Goal: Find specific page/section: Find specific page/section

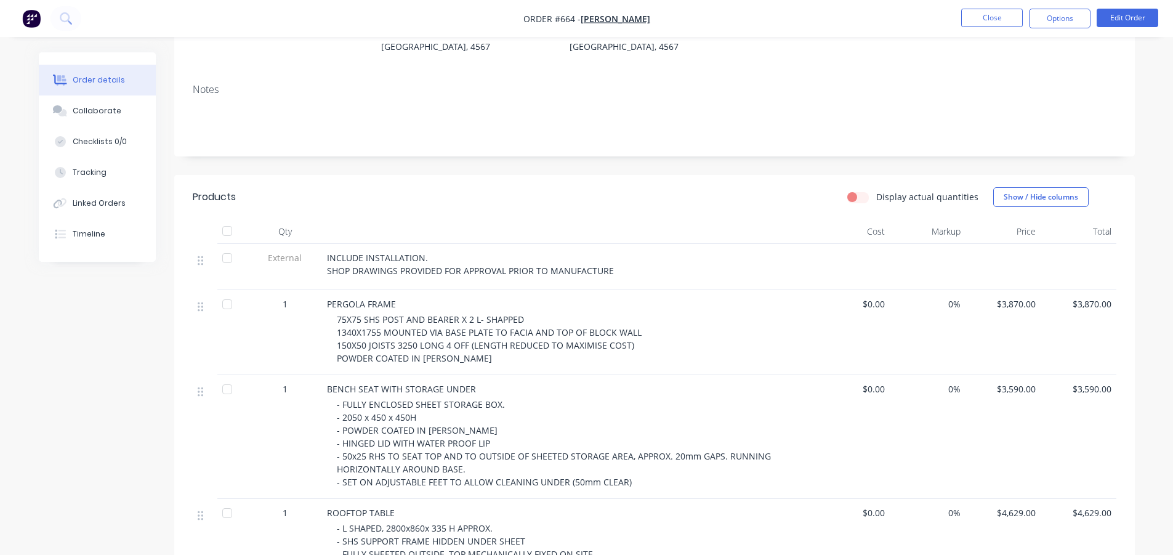
scroll to position [62, 0]
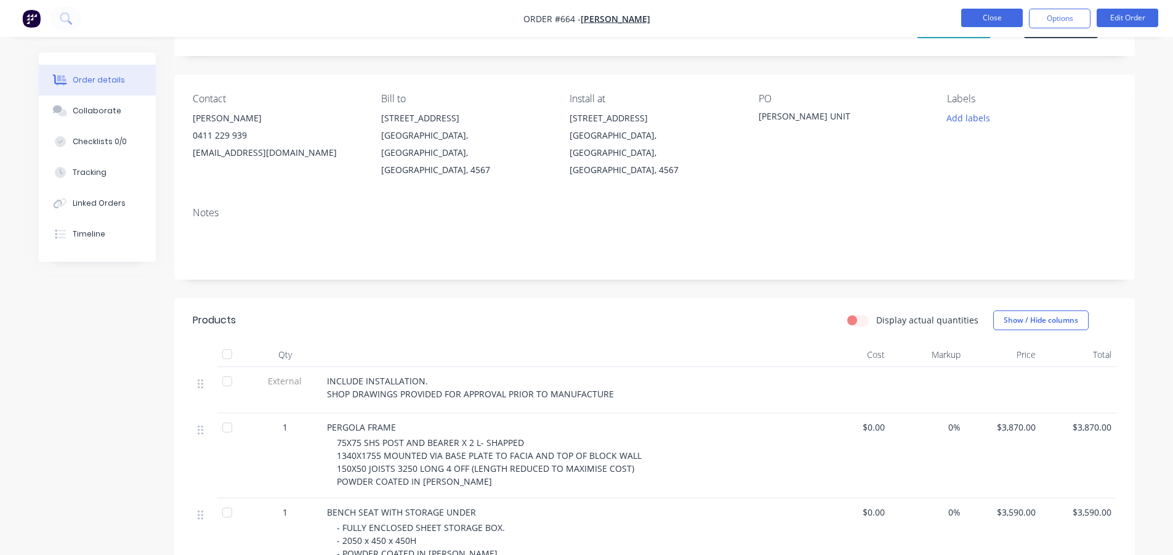
click at [983, 17] on button "Close" at bounding box center [992, 18] width 62 height 18
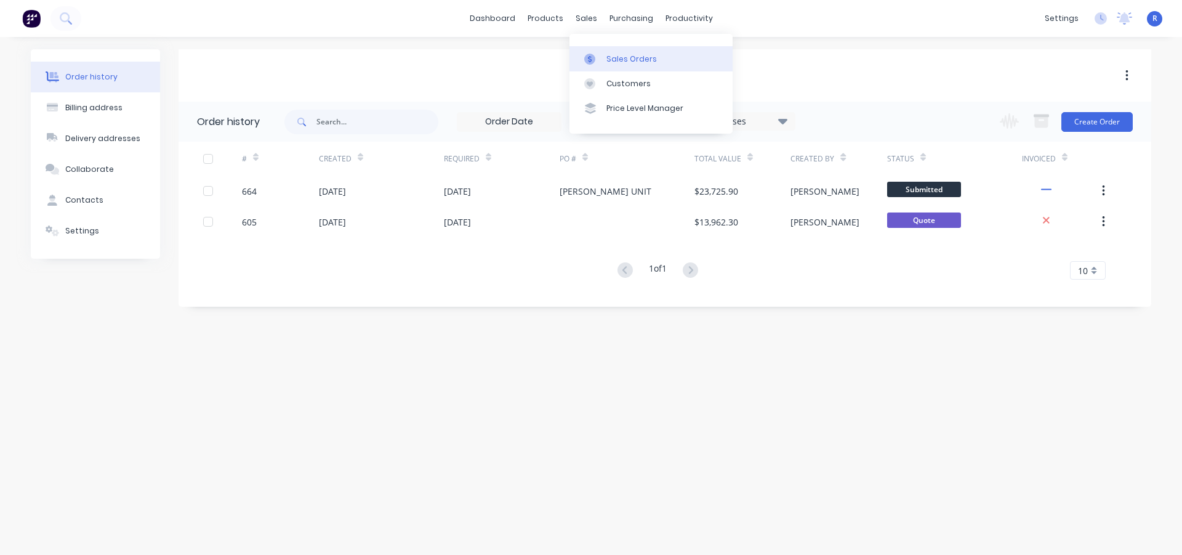
click at [629, 56] on div "Sales Orders" at bounding box center [631, 59] width 50 height 11
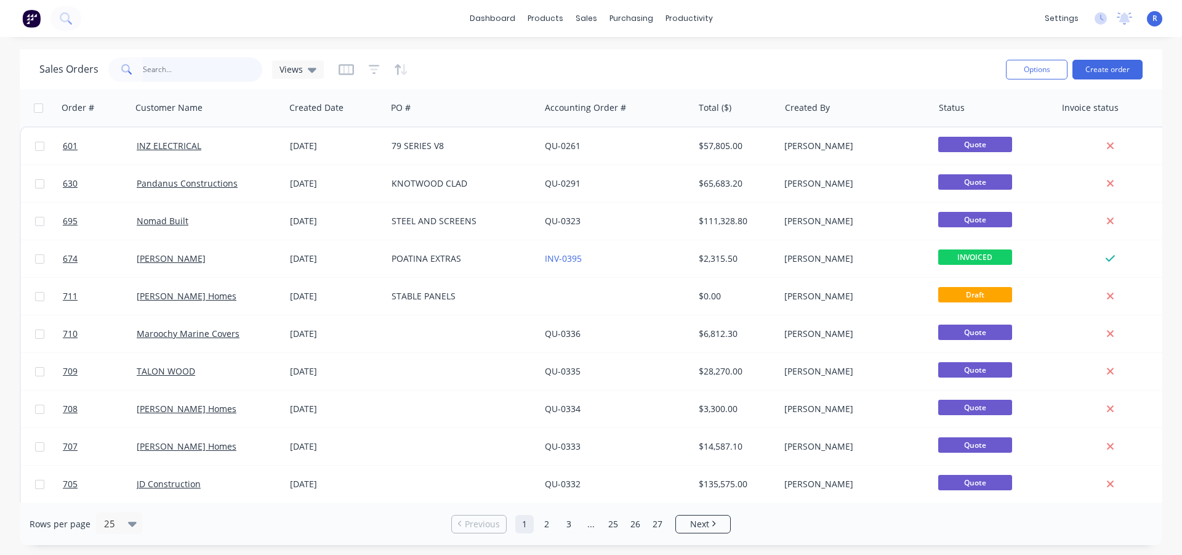
click at [180, 71] on input "text" at bounding box center [203, 69] width 120 height 25
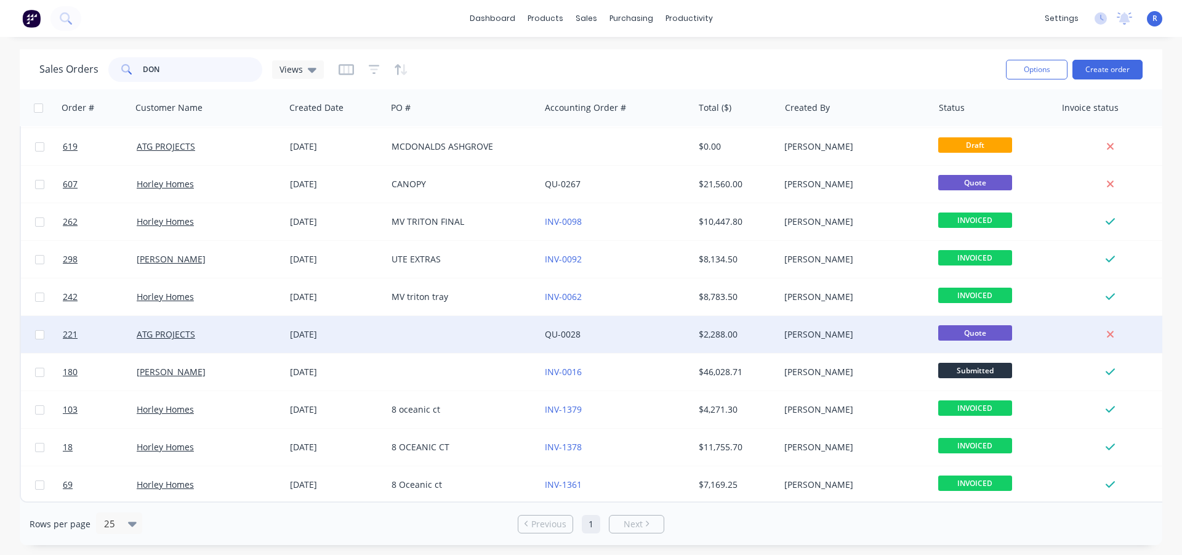
scroll to position [81, 0]
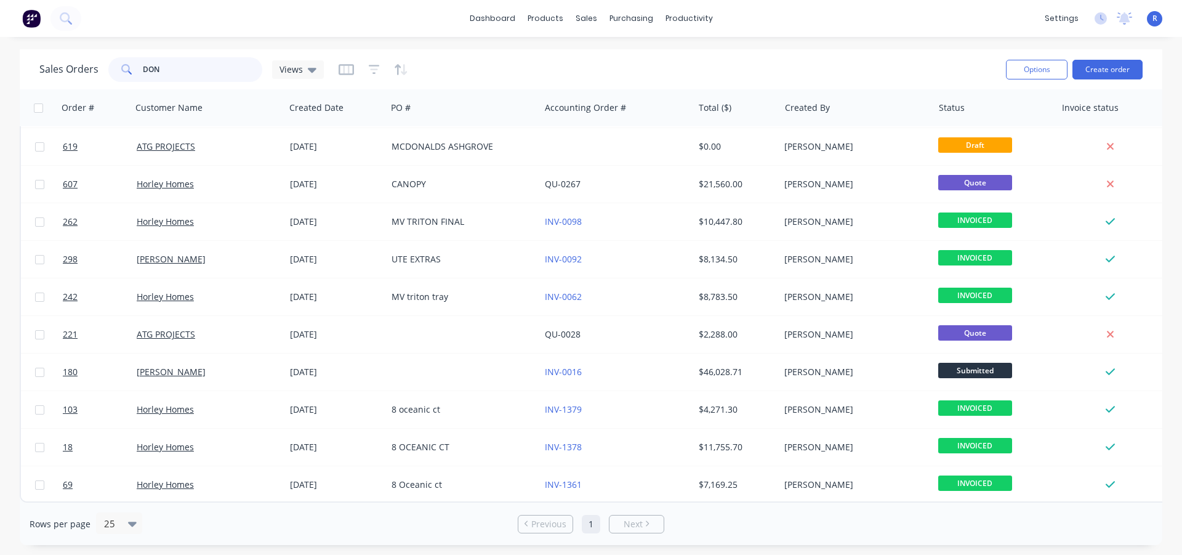
drag, startPoint x: 199, startPoint y: 70, endPoint x: 92, endPoint y: 66, distance: 107.8
click at [92, 66] on div "Sales Orders DON Views" at bounding box center [181, 69] width 284 height 25
type input "HORLEY"
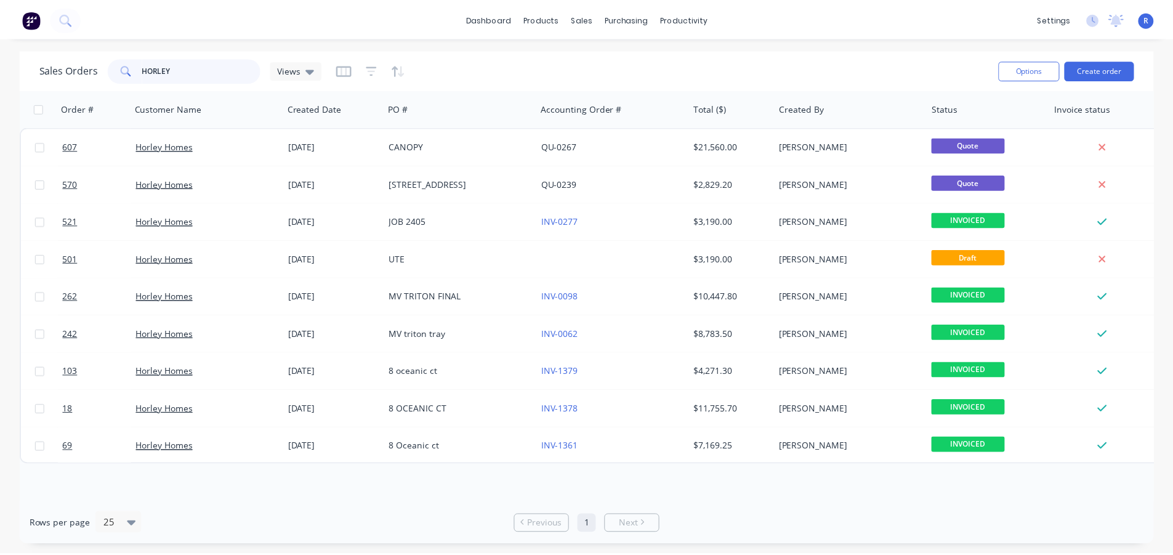
scroll to position [0, 0]
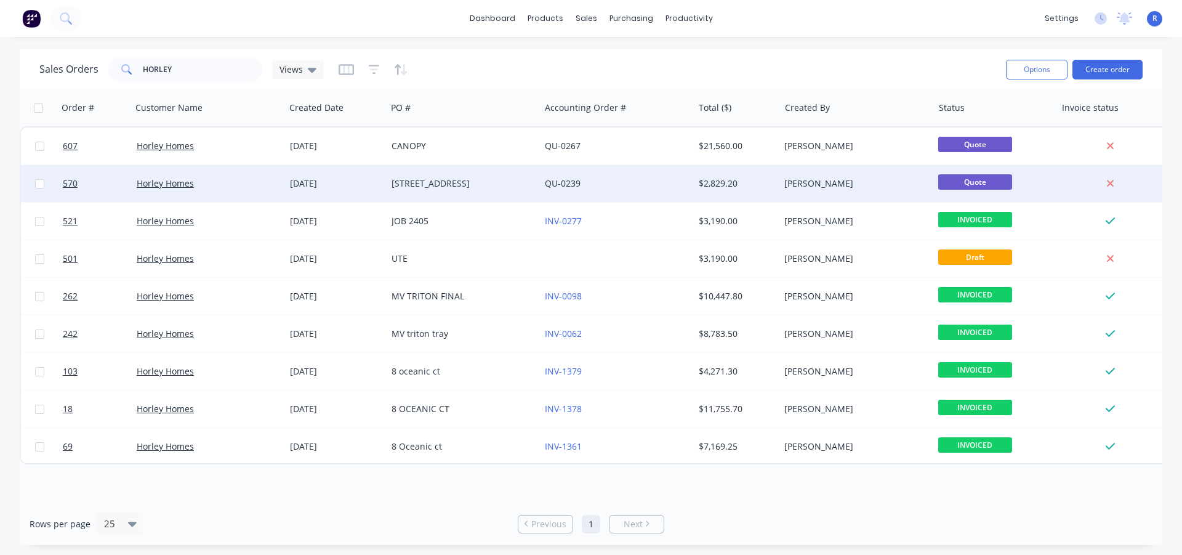
click at [437, 185] on div "[STREET_ADDRESS]" at bounding box center [460, 183] width 137 height 12
